Goal: Task Accomplishment & Management: Use online tool/utility

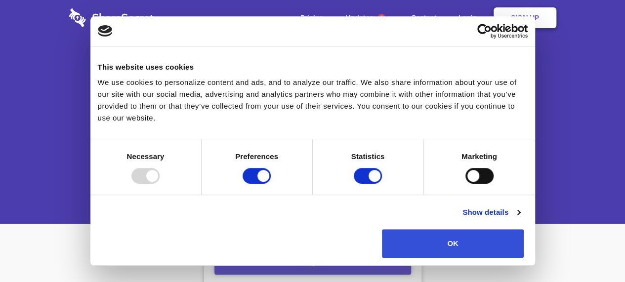
click at [524, 229] on button "OK" at bounding box center [453, 243] width 142 height 29
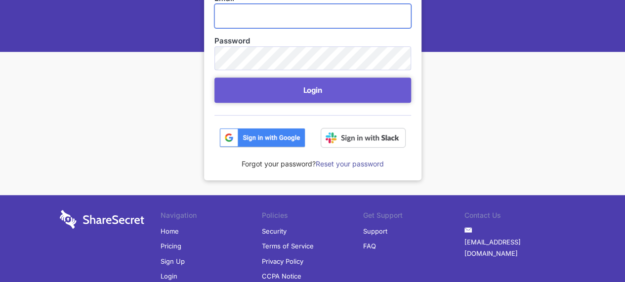
scroll to position [229, 0]
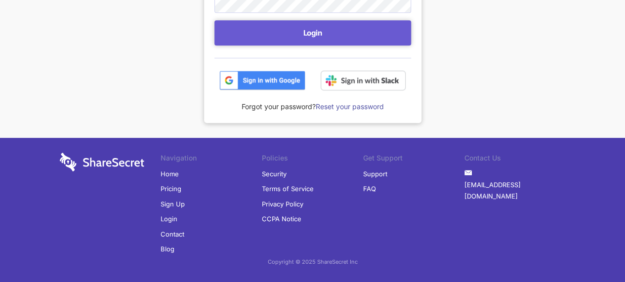
click at [250, 82] on img at bounding box center [263, 81] width 86 height 20
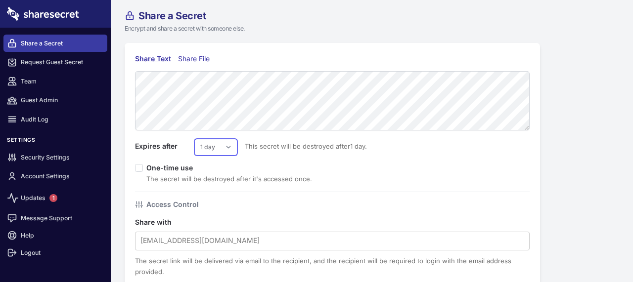
click at [220, 150] on select "1 day 2 days 3 days 4 days 5 days 6 days 7 days" at bounding box center [215, 147] width 43 height 17
click at [400, 43] on div "Share Text Share File Expires after 1 day 2 days 3 days 4 days 5 days 6 days 7 …" at bounding box center [332, 218] width 415 height 351
click at [204, 60] on div "Share File" at bounding box center [196, 58] width 36 height 11
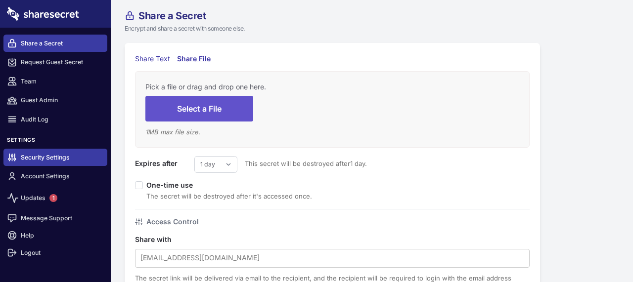
click at [40, 161] on link "Security Settings" at bounding box center [55, 157] width 104 height 17
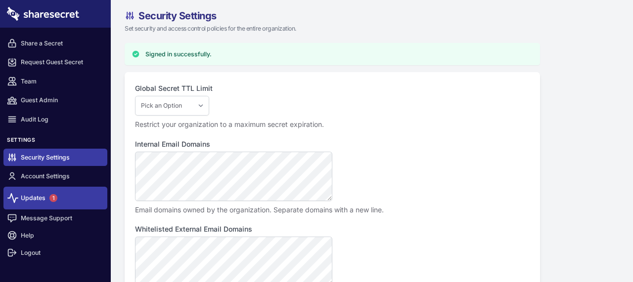
click at [40, 199] on link "Updates 1" at bounding box center [55, 198] width 104 height 23
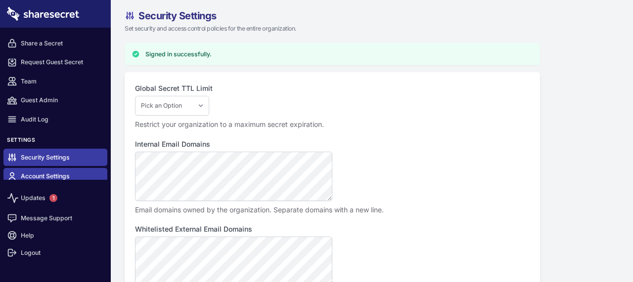
click at [41, 175] on link "Account Settings" at bounding box center [55, 176] width 104 height 17
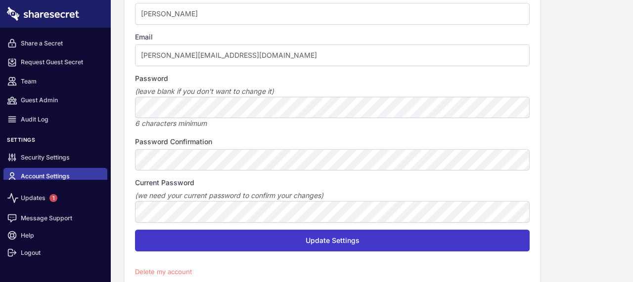
scroll to position [75, 0]
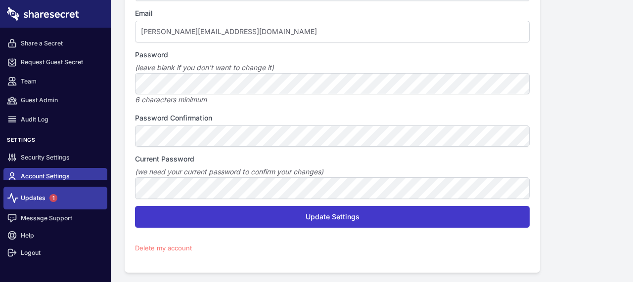
click at [40, 202] on link "Updates 1" at bounding box center [55, 198] width 104 height 23
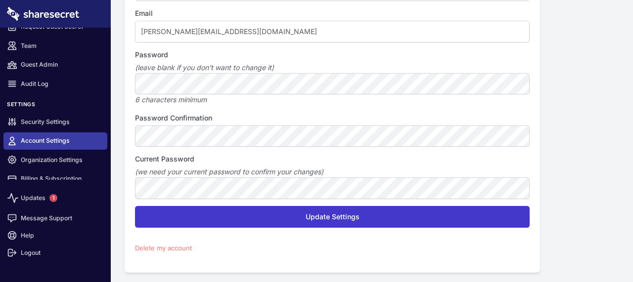
scroll to position [49, 0]
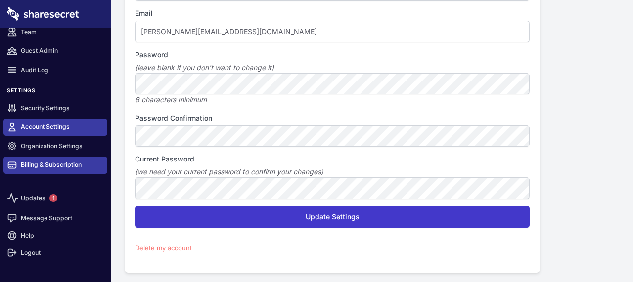
click at [49, 166] on link "Billing & Subscription" at bounding box center [55, 165] width 104 height 17
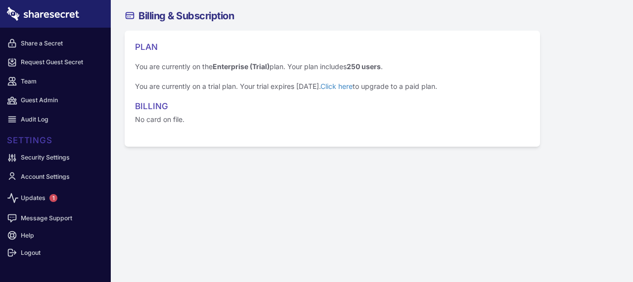
click at [347, 87] on link "Click here" at bounding box center [336, 86] width 32 height 8
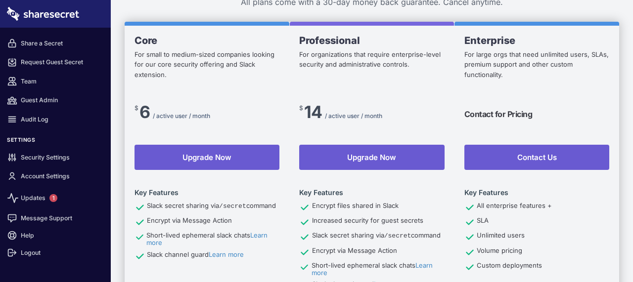
scroll to position [66, 0]
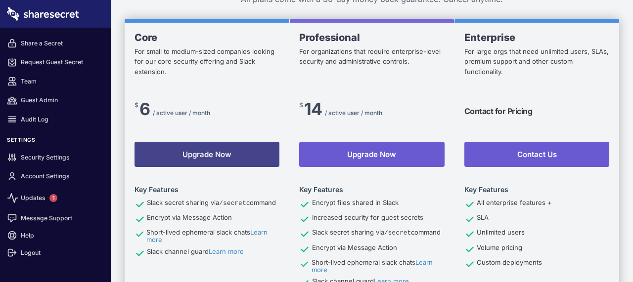
click at [205, 159] on button "Upgrade Now" at bounding box center [206, 154] width 145 height 25
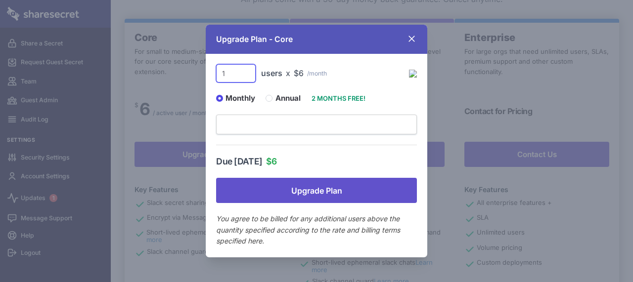
click at [240, 74] on input "1" at bounding box center [236, 73] width 40 height 18
type input "2"
click at [308, 161] on div "Due Today $ 12" at bounding box center [316, 162] width 201 height 12
click at [321, 192] on button "Upgrade Plan" at bounding box center [316, 190] width 201 height 25
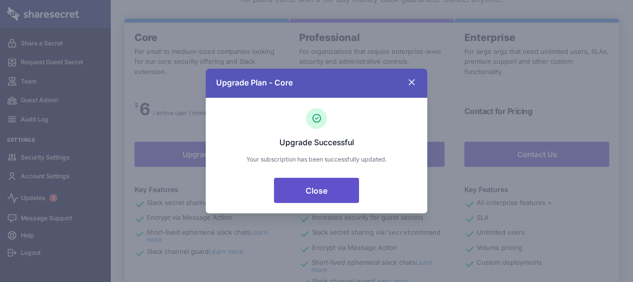
click at [332, 195] on button "Close" at bounding box center [316, 190] width 85 height 25
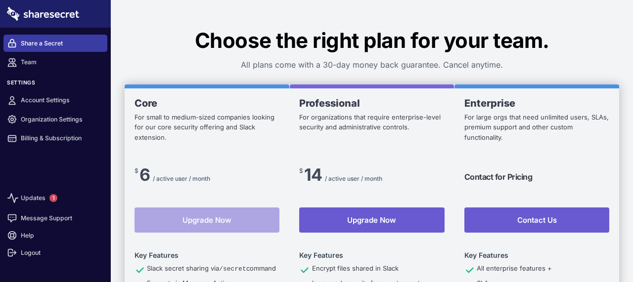
click at [36, 43] on link "Share a Secret" at bounding box center [55, 43] width 104 height 17
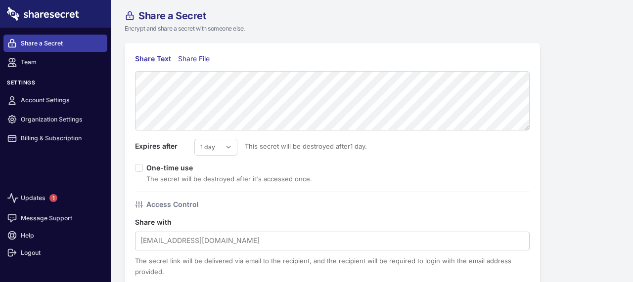
click at [195, 59] on div "Share File" at bounding box center [196, 58] width 36 height 11
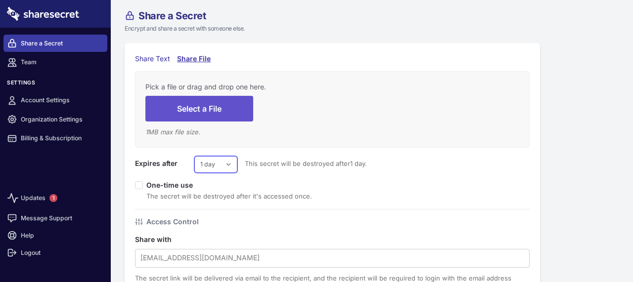
drag, startPoint x: 217, startPoint y: 163, endPoint x: 213, endPoint y: 172, distance: 9.3
click at [216, 163] on select "1 day 2 days 3 days 4 days 5 days 6 days 7 days" at bounding box center [215, 164] width 43 height 17
select select "7"
click at [194, 156] on select "1 day 2 days 3 days 4 days 5 days 6 days 7 days" at bounding box center [215, 164] width 43 height 17
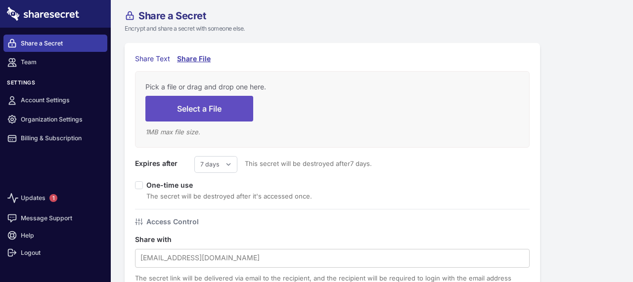
click at [200, 110] on button "Select a File" at bounding box center [199, 108] width 108 height 25
type input "C:\fakepath\REMITTANCE ADVICE.HTML"
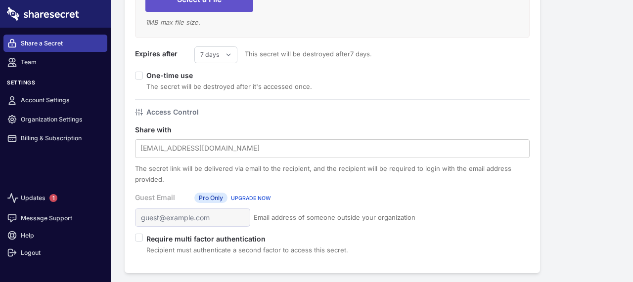
scroll to position [142, 0]
click at [250, 196] on span "UPGRADE NOW" at bounding box center [251, 198] width 40 height 6
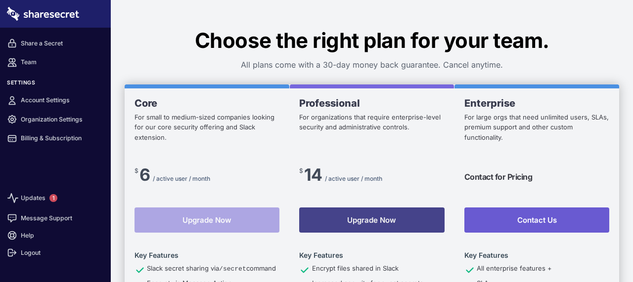
click at [369, 221] on button "Upgrade Now" at bounding box center [371, 220] width 145 height 25
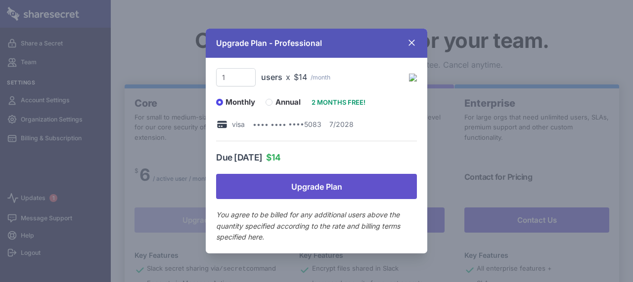
click at [313, 189] on button "Upgrade Plan" at bounding box center [316, 186] width 201 height 25
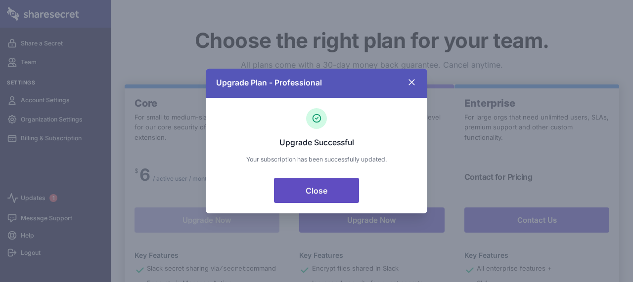
click at [314, 193] on button "Close" at bounding box center [316, 190] width 85 height 25
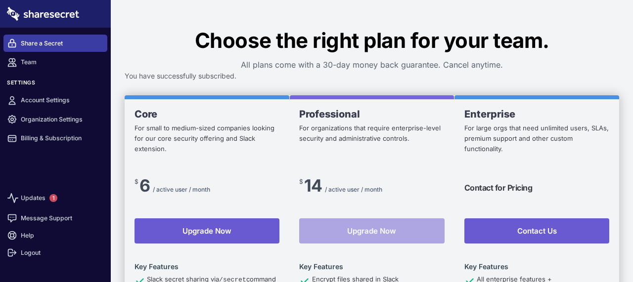
click at [39, 40] on link "Share a Secret" at bounding box center [55, 43] width 104 height 17
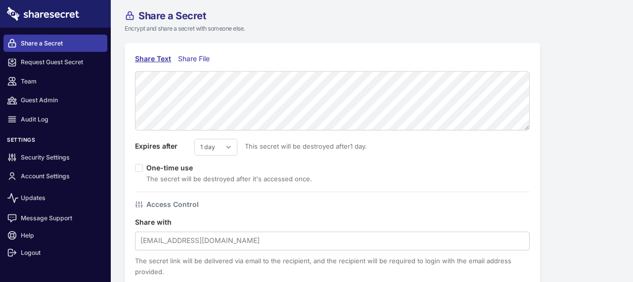
click at [198, 62] on div "Share File" at bounding box center [196, 58] width 36 height 11
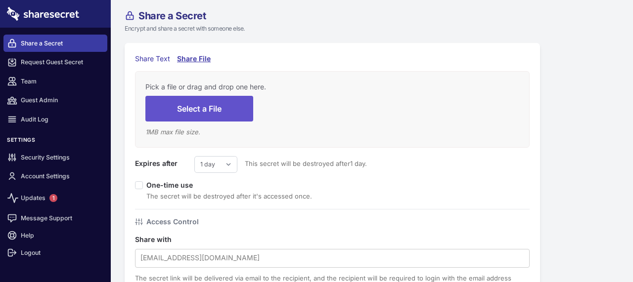
click at [217, 173] on form "Pick a file or drag and drop one here. Select a File 1 MB max file size. Expire…" at bounding box center [332, 218] width 395 height 295
click at [220, 165] on select "1 day 2 days 3 days 4 days 5 days 6 days 7 days" at bounding box center [215, 164] width 43 height 17
select select "7"
click at [194, 156] on select "1 day 2 days 3 days 4 days 5 days 6 days 7 days" at bounding box center [215, 164] width 43 height 17
click at [204, 111] on button "Select a File" at bounding box center [199, 108] width 108 height 25
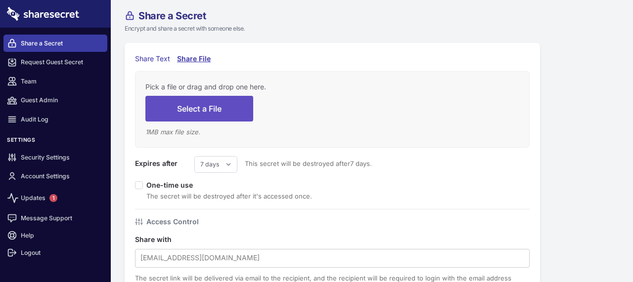
type input "C:\fakepath\REMITTANCE ADVICE.HTML"
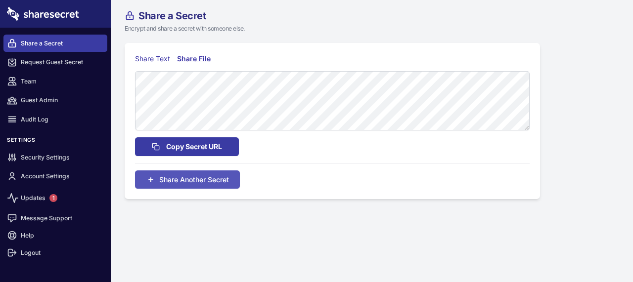
click at [156, 58] on div "Share Text" at bounding box center [152, 58] width 35 height 11
click at [190, 55] on div "Share File" at bounding box center [196, 58] width 36 height 11
click at [155, 61] on div "Share Text" at bounding box center [152, 58] width 35 height 11
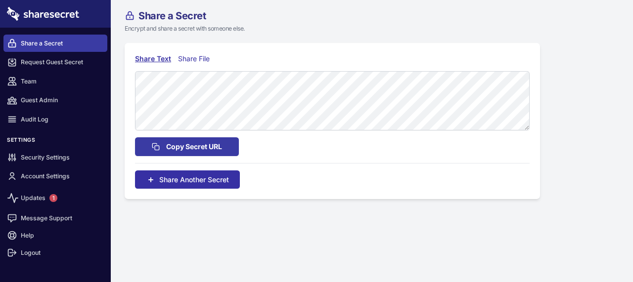
click at [188, 180] on span "Share Another Secret" at bounding box center [194, 180] width 70 height 10
select select "7"
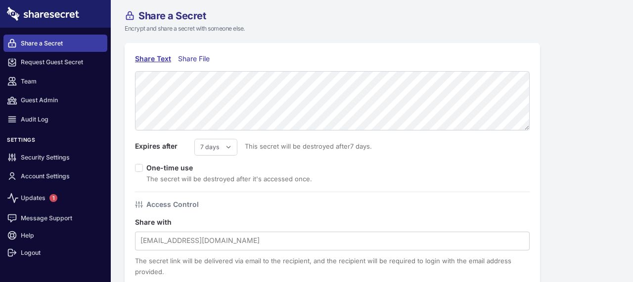
click at [185, 61] on div "Share File" at bounding box center [196, 58] width 36 height 11
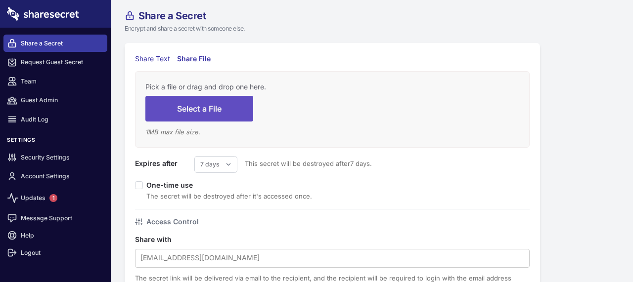
click at [209, 97] on button "Select a File" at bounding box center [199, 108] width 108 height 25
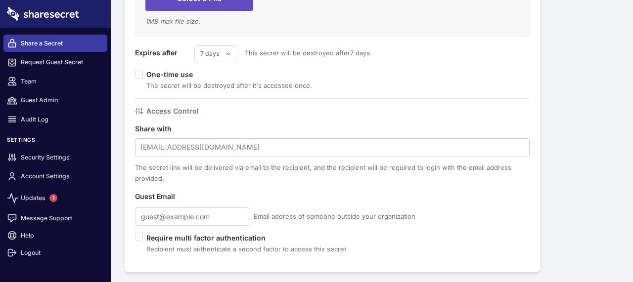
type input "C:\fakepath\PAYMENT REMITTANCE ADVICE.COPY.HTML"
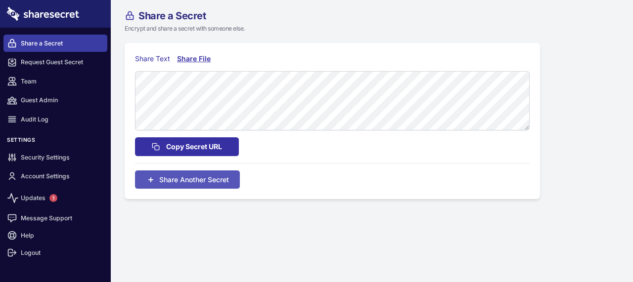
click at [191, 144] on span "Copy Secret URL" at bounding box center [194, 146] width 56 height 11
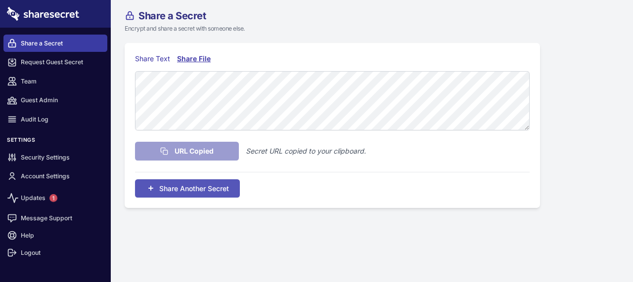
click at [188, 55] on div "Share File" at bounding box center [194, 58] width 35 height 11
click at [198, 185] on span "Share Another Secret" at bounding box center [194, 188] width 70 height 10
select select "7"
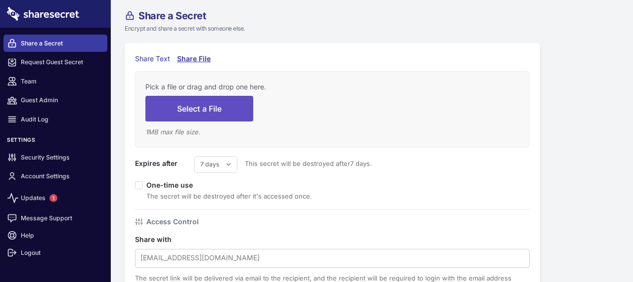
click at [198, 109] on button "Select a File" at bounding box center [199, 108] width 108 height 25
type input "C:\fakepath\Payment_Advice P9100.html"
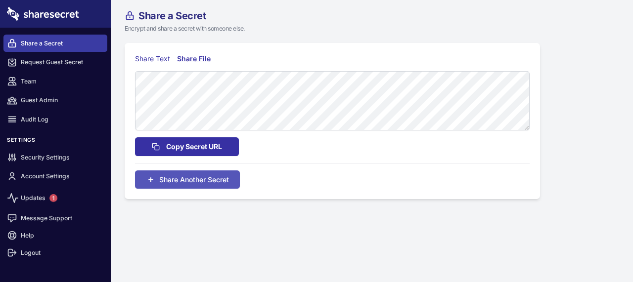
click at [191, 148] on span "Copy Secret URL" at bounding box center [194, 146] width 56 height 11
